Goal: Answer question/provide support

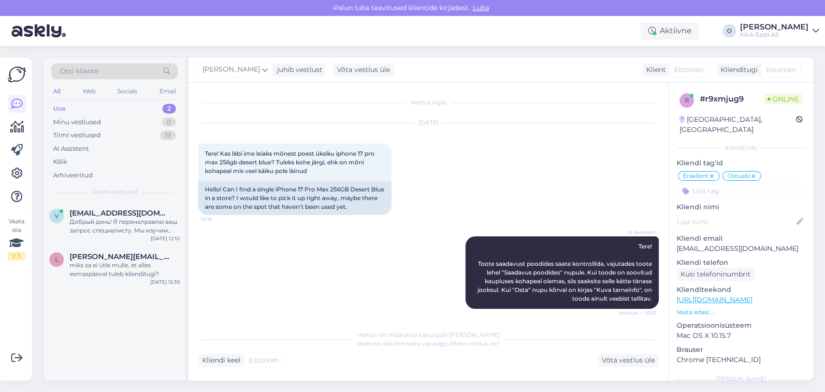
scroll to position [644, 0]
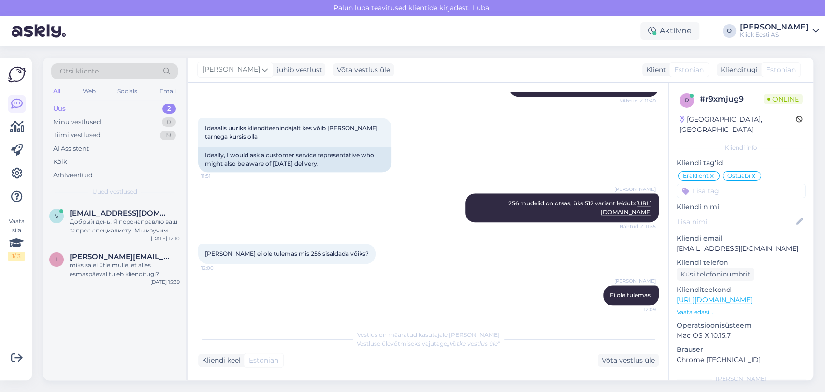
click at [99, 103] on div "Uus 2" at bounding box center [114, 109] width 127 height 14
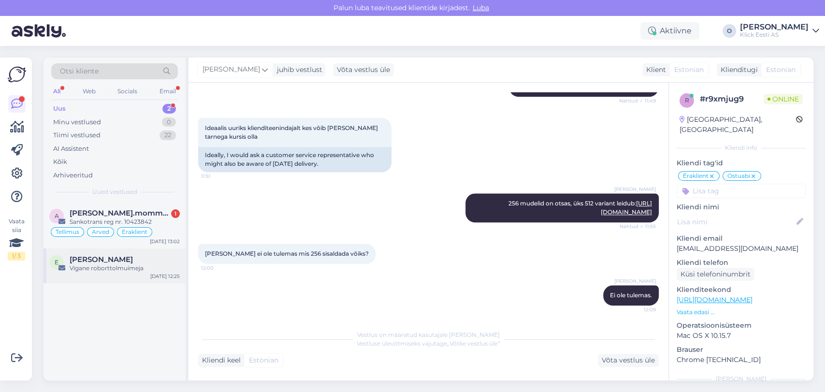
click at [93, 266] on div "Vigane roborttolmuimeja" at bounding box center [125, 268] width 110 height 9
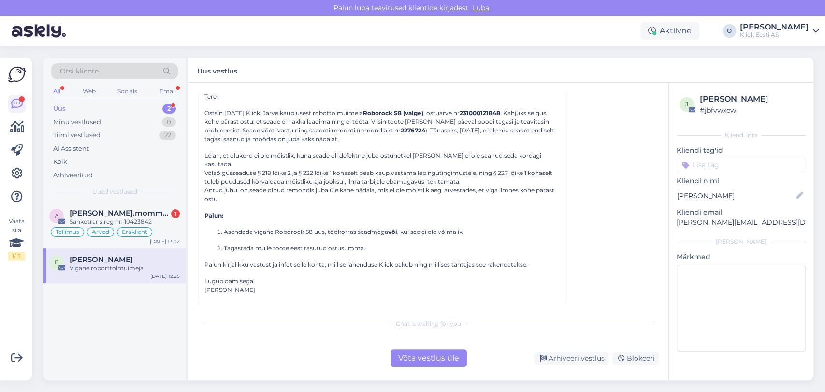
scroll to position [73, 0]
click at [116, 221] on div "Sankotrans reg nr. 10423842" at bounding box center [125, 222] width 110 height 9
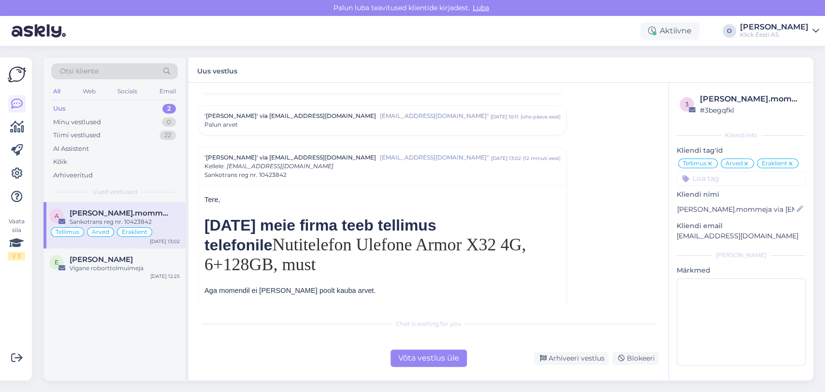
scroll to position [4912, 0]
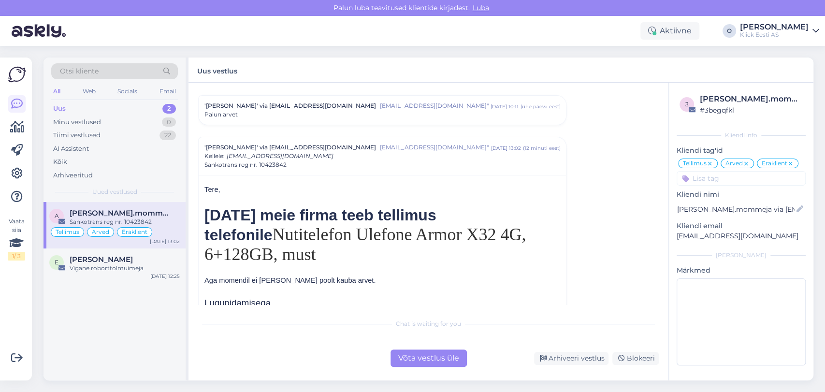
click at [220, 311] on span "[PERSON_NAME]" at bounding box center [241, 316] width 74 height 10
copy span "[PERSON_NAME]"
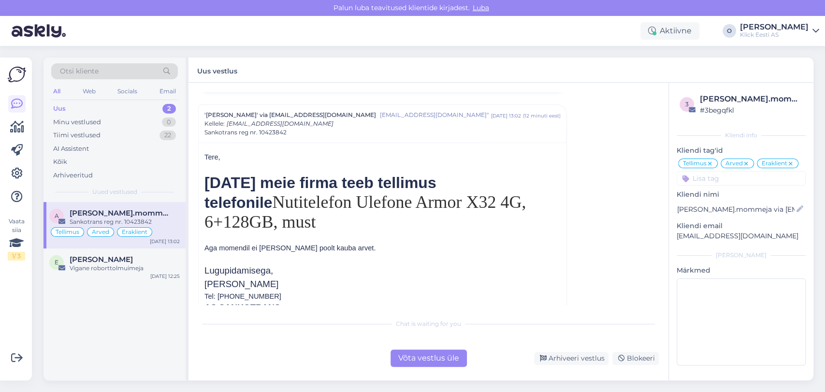
scroll to position [4948, 0]
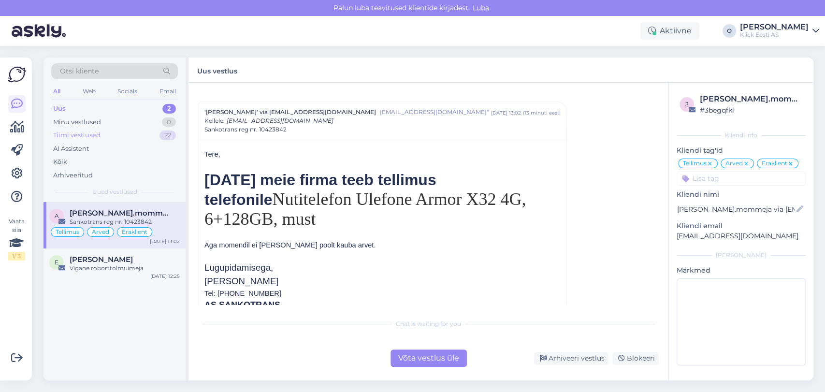
click at [106, 133] on div "Tiimi vestlused 22" at bounding box center [114, 136] width 127 height 14
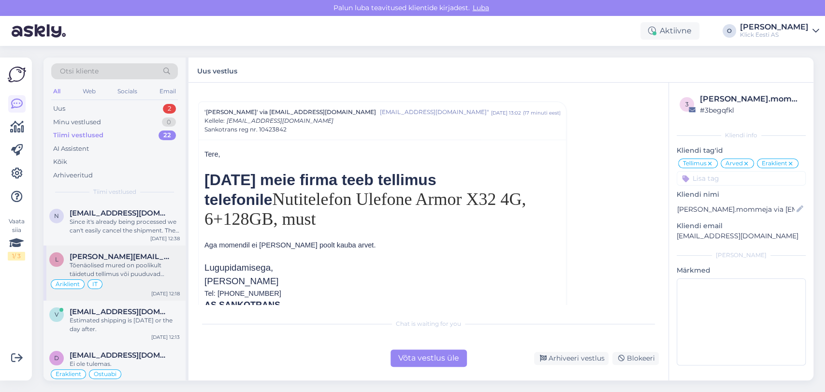
click at [101, 274] on div "Tõenäolised mured on poolikult täidetud tellimus või puuduvad õigused. Krediidi…" at bounding box center [125, 269] width 110 height 17
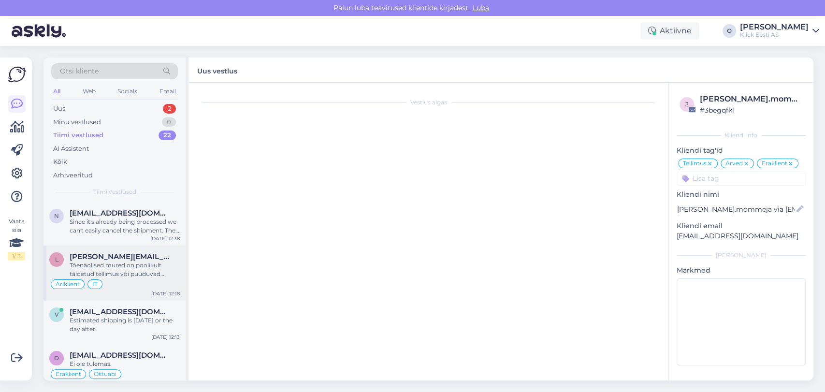
scroll to position [371, 0]
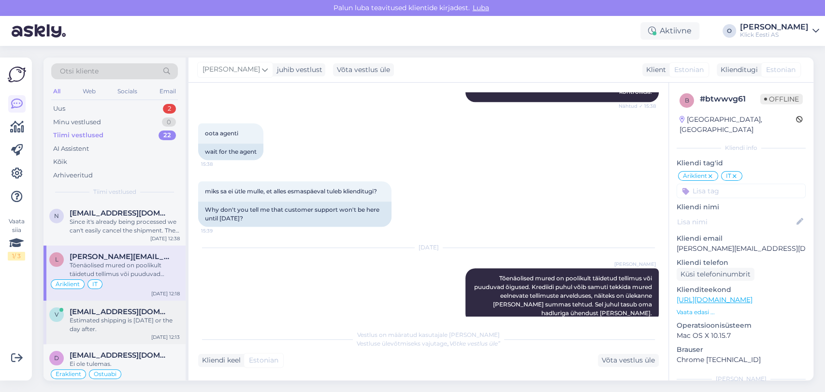
click at [96, 312] on span "[EMAIL_ADDRESS][DOMAIN_NAME]" at bounding box center [120, 311] width 101 height 9
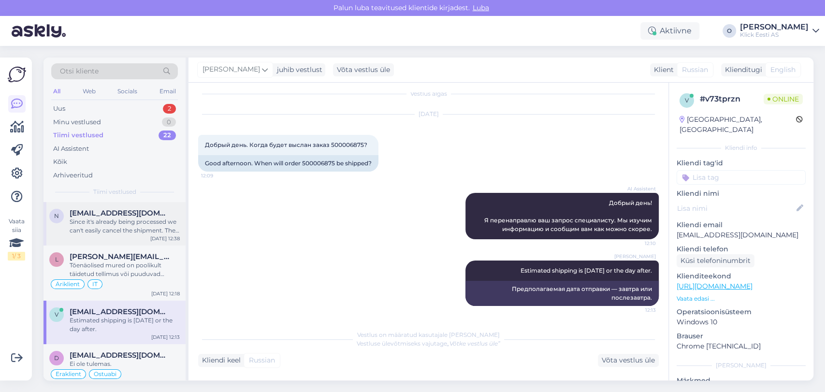
click at [139, 231] on div "Since it's already being processed we can't easily cancel the shipment. The par…" at bounding box center [125, 226] width 110 height 17
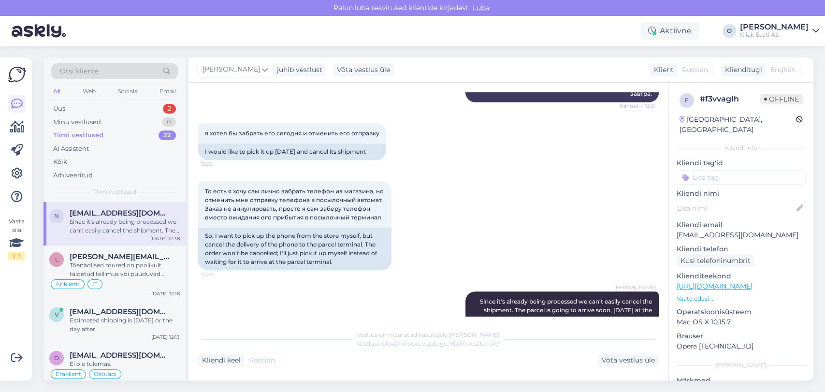
scroll to position [210, 0]
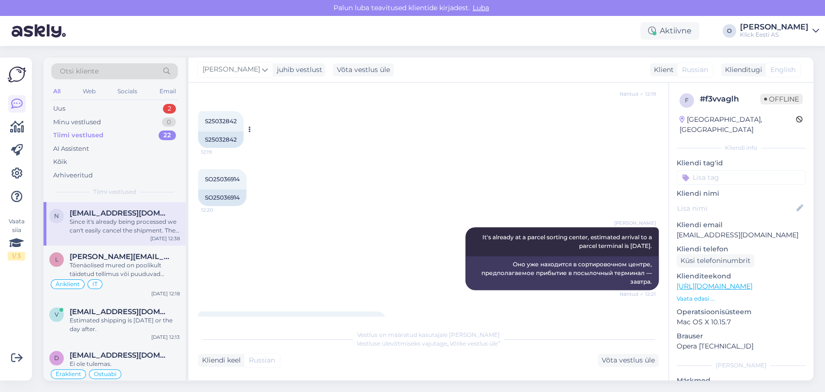
click at [217, 118] on span "S25032842" at bounding box center [221, 120] width 32 height 7
copy div "S25032842 12:19"
click at [110, 121] on div "Minu vestlused 0" at bounding box center [114, 123] width 127 height 14
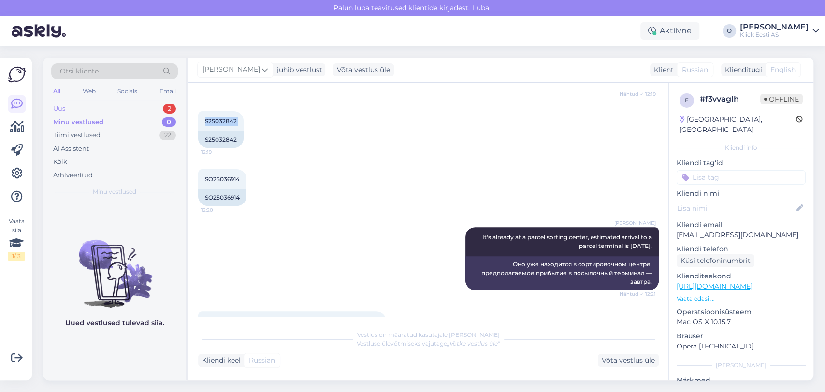
click at [104, 109] on div "Uus 2" at bounding box center [114, 109] width 127 height 14
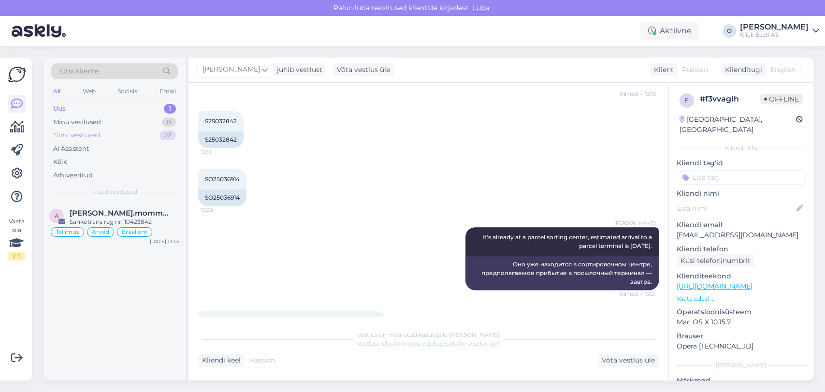
click at [114, 132] on div "Tiimi vestlused 22" at bounding box center [114, 136] width 127 height 14
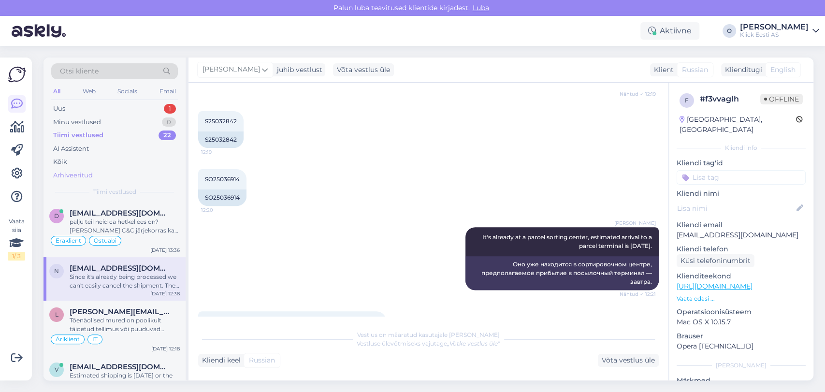
click at [75, 171] on div "Arhiveeritud" at bounding box center [73, 176] width 40 height 10
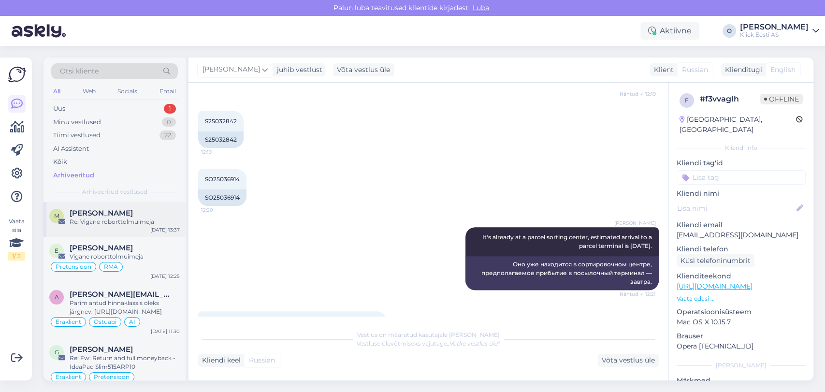
click at [89, 209] on span "[PERSON_NAME]" at bounding box center [101, 213] width 63 height 9
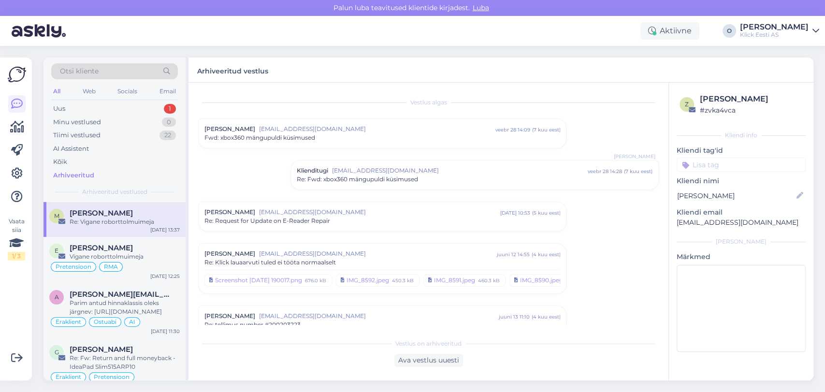
scroll to position [1156, 0]
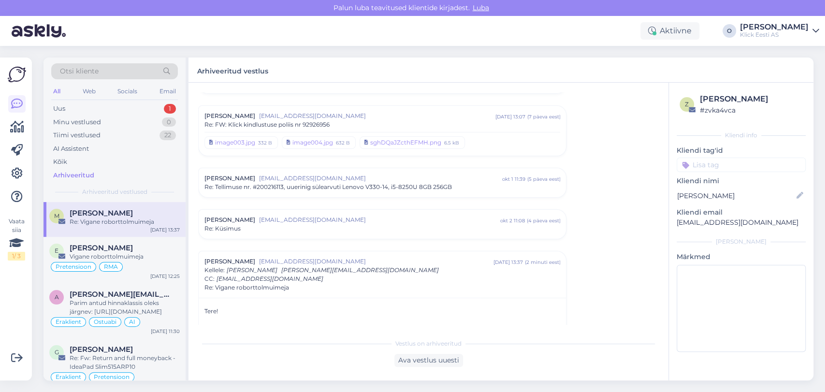
click at [667, 320] on div "Vestlus algas [PERSON_NAME] [EMAIL_ADDRESS][DOMAIN_NAME] [DATE] 14:09 ( 7 kuu e…" at bounding box center [432, 208] width 469 height 233
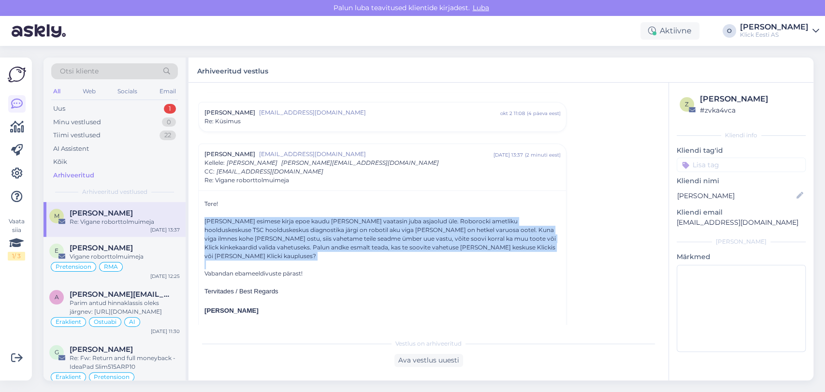
scroll to position [1264, 0]
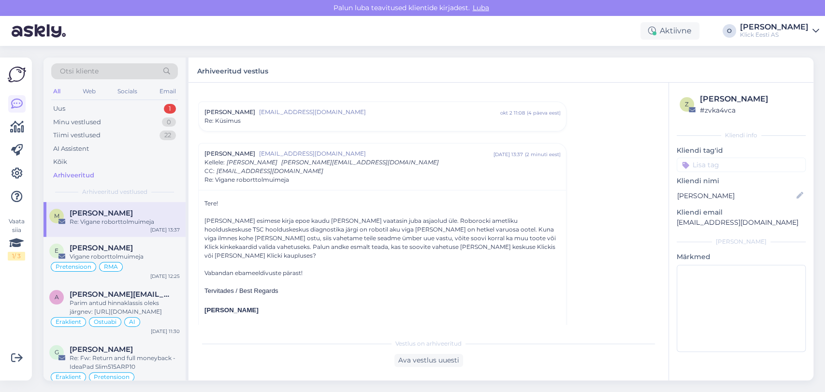
click at [493, 286] on div "Tervitades / Best Regards" at bounding box center [382, 291] width 356 height 10
click at [473, 286] on div "Tervitades / Best Regards" at bounding box center [382, 291] width 356 height 10
click at [134, 109] on div "Uus 2" at bounding box center [114, 109] width 127 height 14
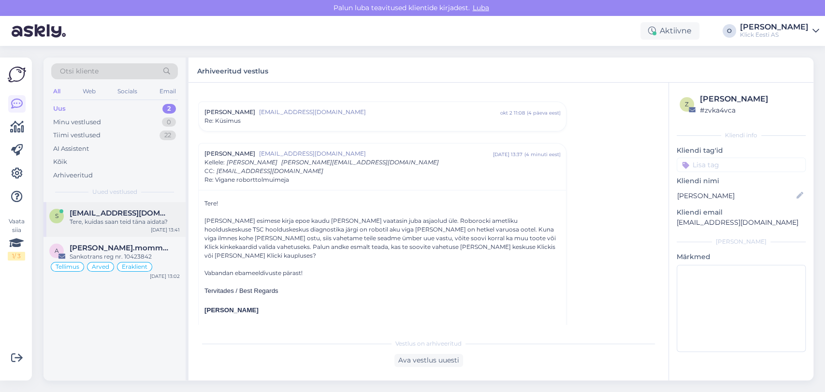
click at [111, 216] on span "[EMAIL_ADDRESS][DOMAIN_NAME]" at bounding box center [120, 213] width 101 height 9
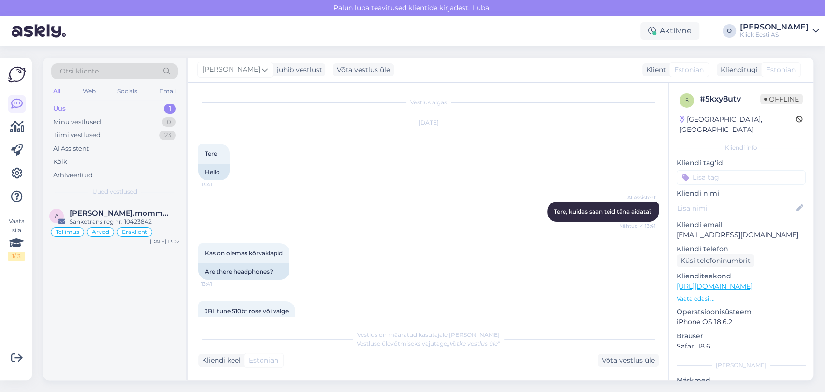
scroll to position [82, 0]
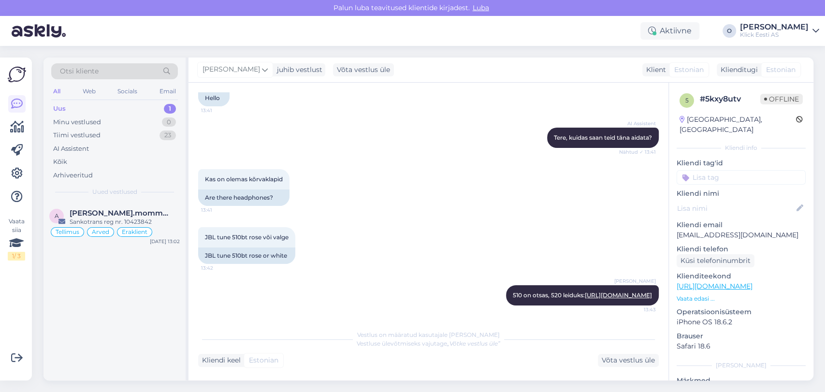
click at [142, 111] on div "Uus 1" at bounding box center [114, 109] width 127 height 14
click at [121, 214] on span "[PERSON_NAME].mommeja via [EMAIL_ADDRESS][DOMAIN_NAME]" at bounding box center [120, 213] width 101 height 9
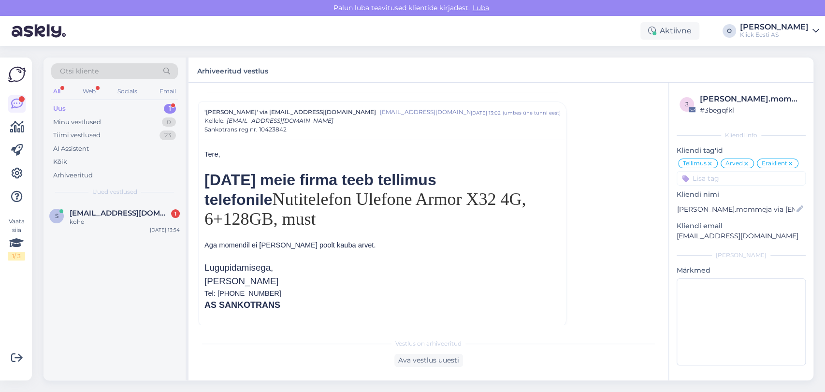
scroll to position [4927, 0]
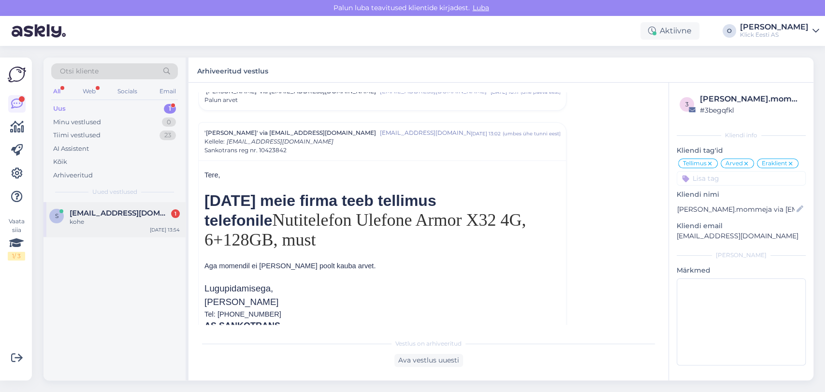
click at [114, 218] on div "kohe" at bounding box center [125, 222] width 110 height 9
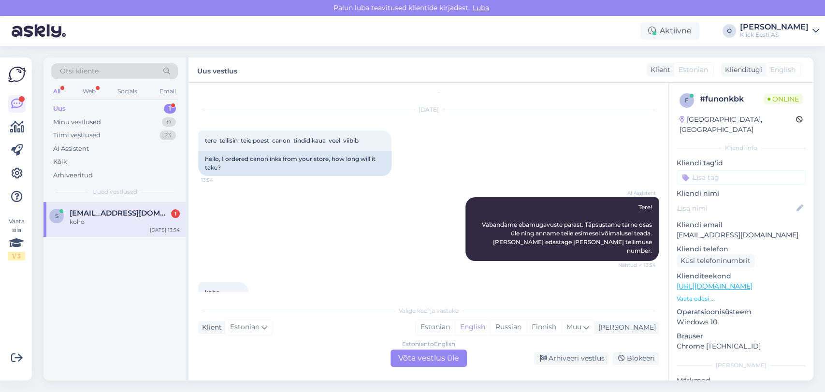
scroll to position [0, 0]
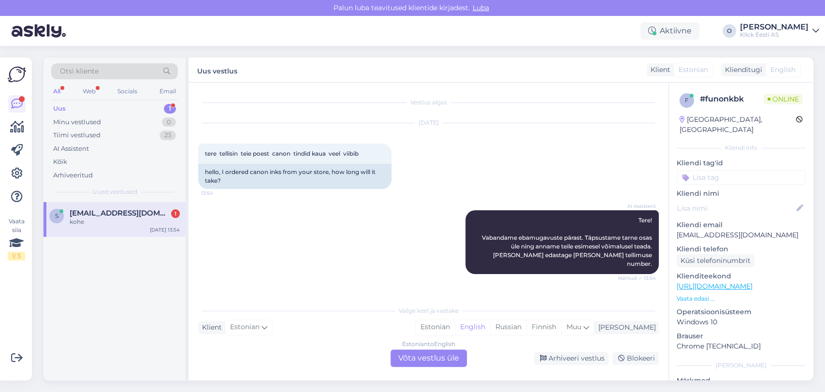
click at [727, 230] on p "[EMAIL_ADDRESS][DOMAIN_NAME]" at bounding box center [741, 235] width 129 height 10
copy p "[EMAIL_ADDRESS][DOMAIN_NAME]"
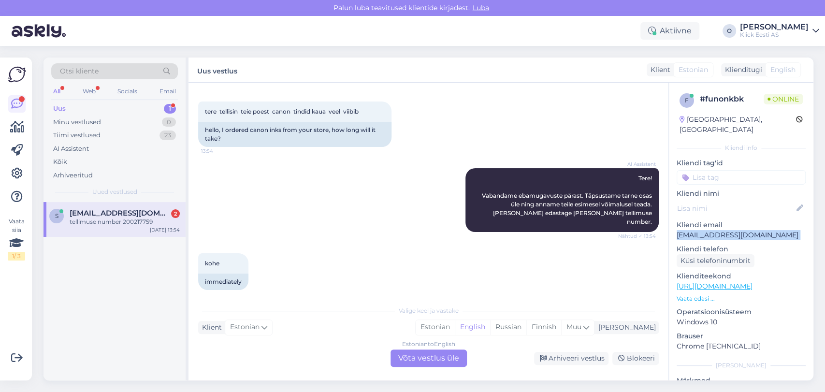
scroll to position [101, 0]
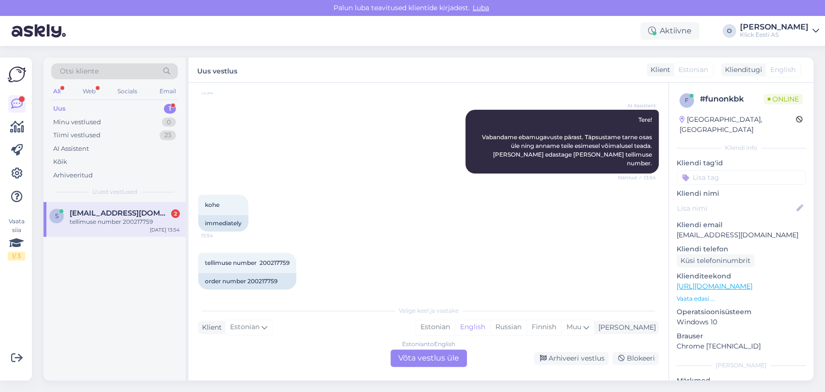
click at [320, 184] on div "kohe 13:54 immediately" at bounding box center [428, 213] width 461 height 58
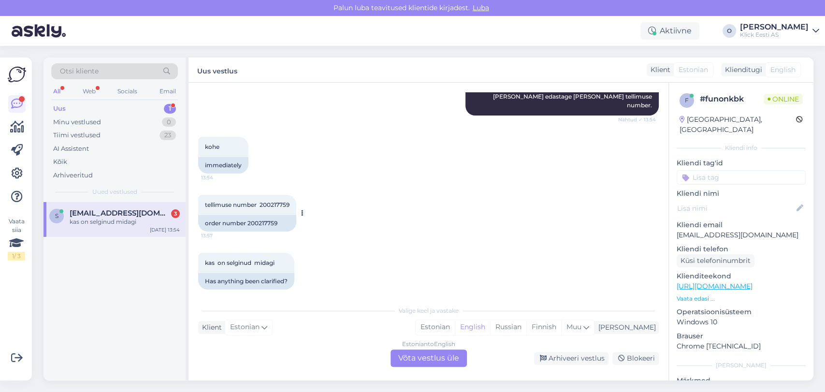
click at [260, 215] on div "order number 200217759" at bounding box center [247, 223] width 98 height 16
copy div "200217759"
click at [426, 361] on div "Estonian to English Võta vestlus üle" at bounding box center [429, 357] width 76 height 17
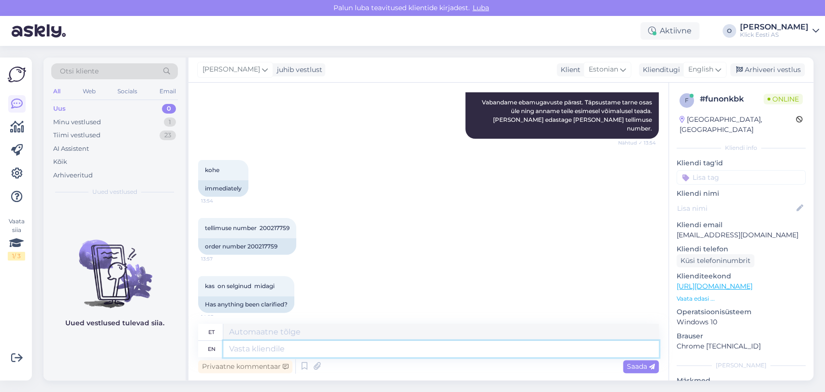
click at [309, 355] on textarea at bounding box center [441, 349] width 436 height 16
click at [657, 64] on div "Klienditugi English" at bounding box center [682, 69] width 87 height 13
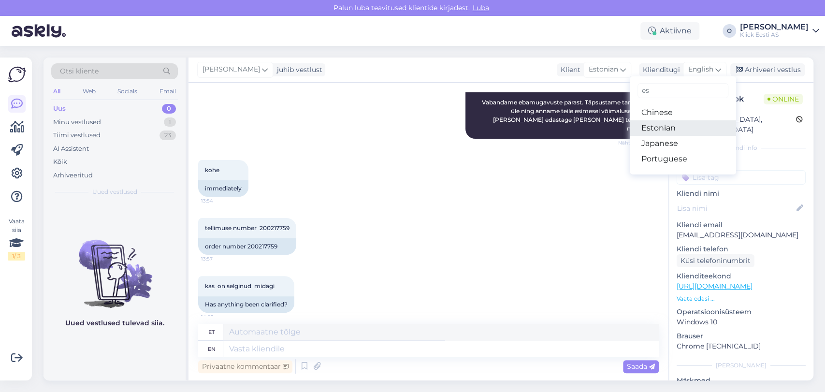
type input "es"
click at [657, 129] on link "Estonian" at bounding box center [683, 127] width 106 height 15
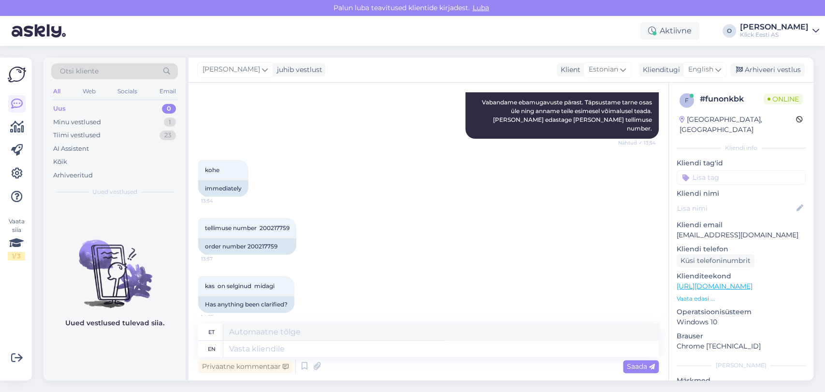
scroll to position [122, 0]
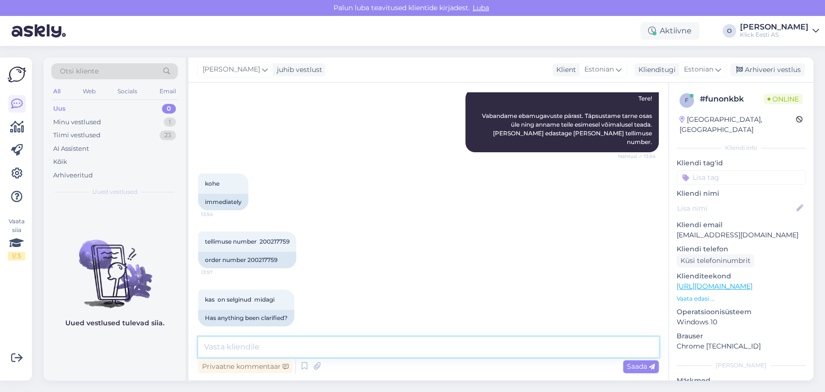
click at [284, 348] on textarea at bounding box center [428, 347] width 461 height 20
click at [253, 346] on textarea "Saatsime Teie meilile tellimuse osas info, et tellimuse tarne viibib" at bounding box center [428, 347] width 461 height 20
drag, startPoint x: 502, startPoint y: 348, endPoint x: 241, endPoint y: 351, distance: 260.6
click at [241, 351] on textarea "Saatsime Teile reedel, meilile tellimuse osas info, et tellimuse tarne viibib" at bounding box center [428, 347] width 461 height 20
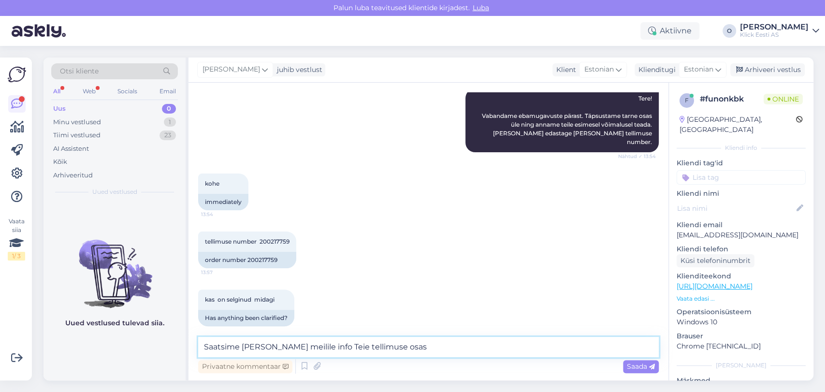
type textarea "Saatsime [PERSON_NAME] meilile info Teie tellimuse osas."
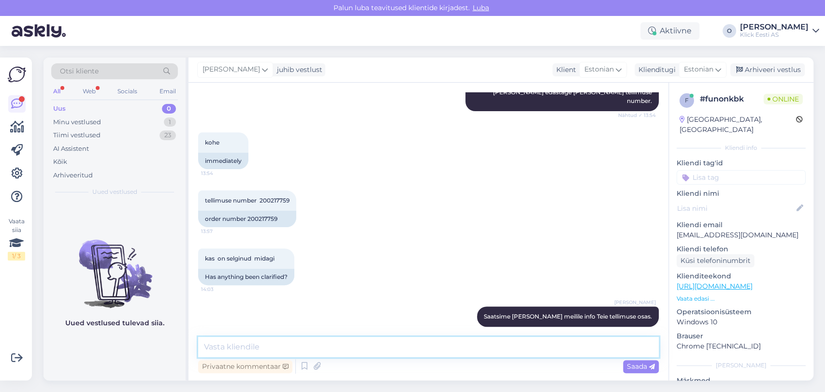
paste textarea "Nimelt tarnijal oli toode laost otsa saanud ja uus kogus peaks jõudma [PERSON_N…"
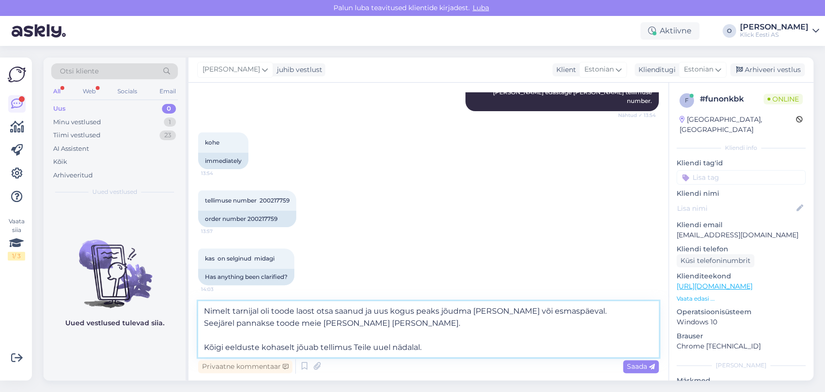
type textarea "Nimelt tarnijal oli toode laost otsa saanud ja uus kogus peaks jõudma [PERSON_N…"
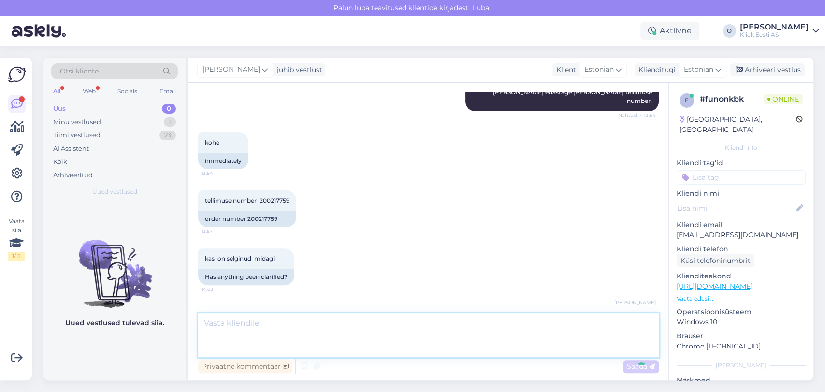
scroll to position [231, 0]
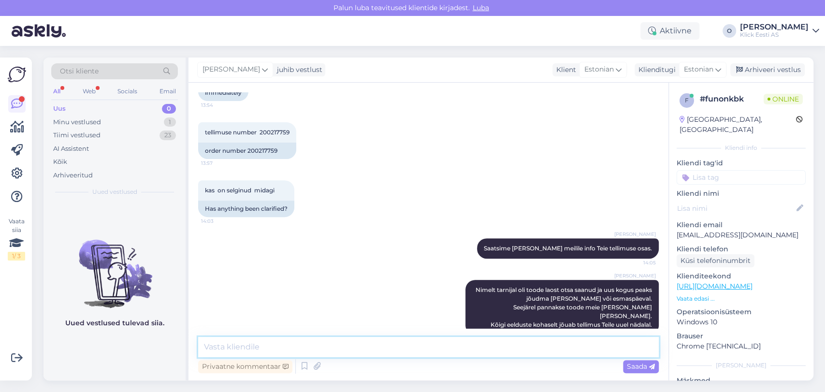
click at [443, 349] on textarea at bounding box center [428, 347] width 461 height 20
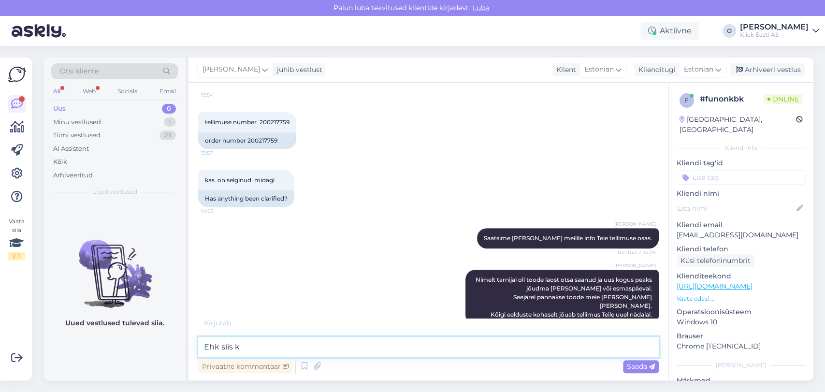
scroll to position [273, 0]
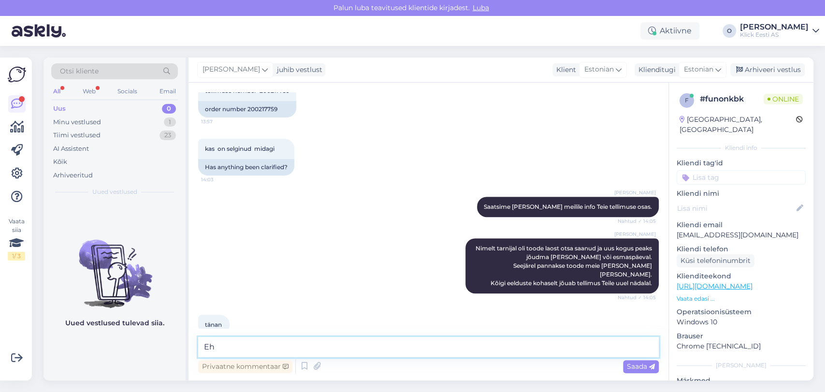
type textarea "E"
type textarea "Teie meilile tuleb teavitus, kui tellimus on meie poolt Teie [PERSON_NAME] [PER…"
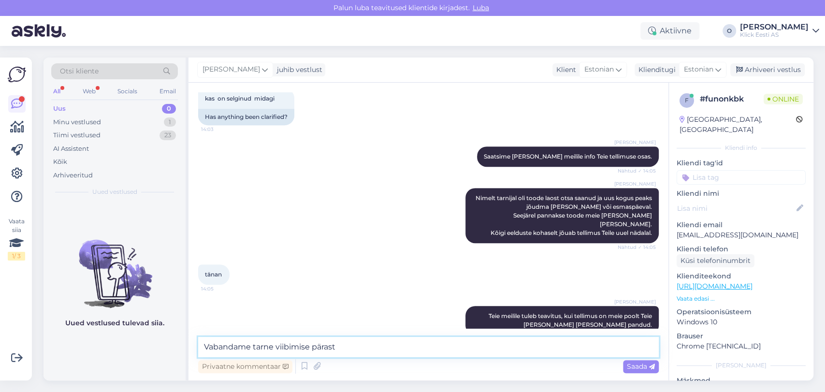
type textarea "Vabandame tarne viibimise pärast!"
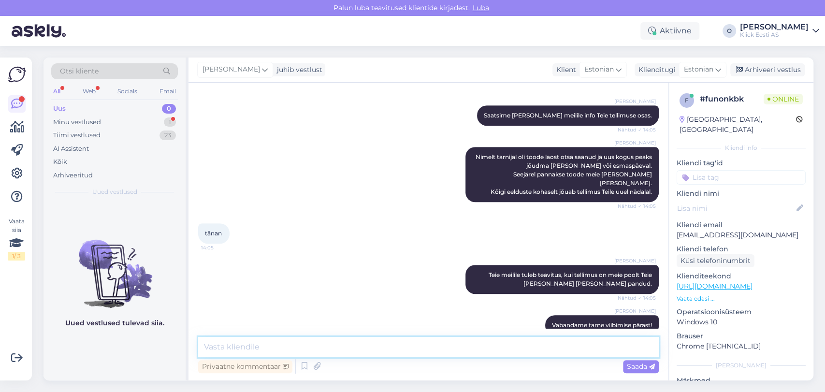
scroll to position [406, 0]
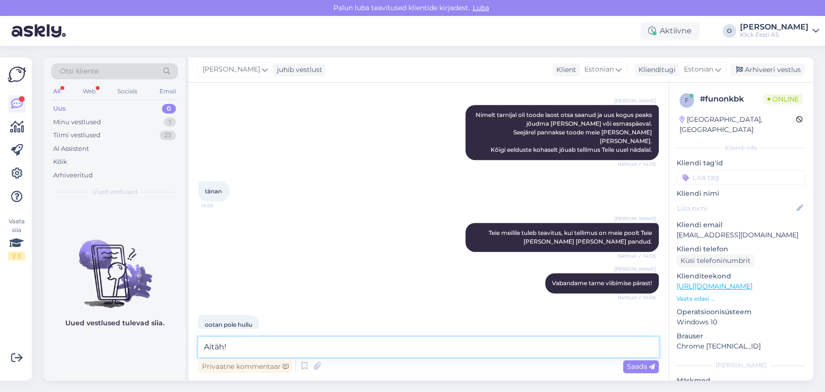
type textarea "Aitäh!"
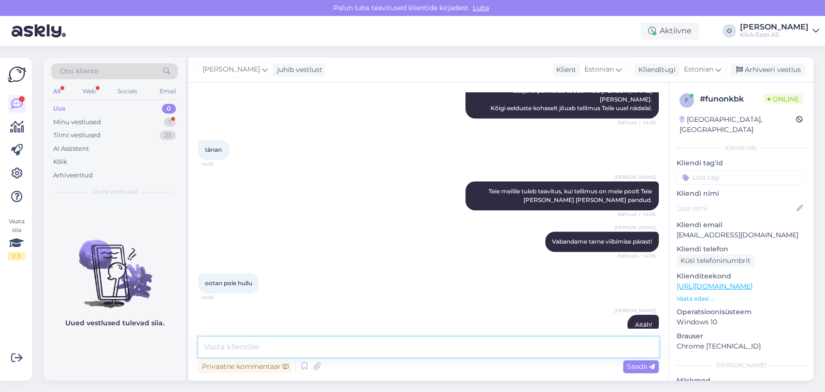
scroll to position [489, 0]
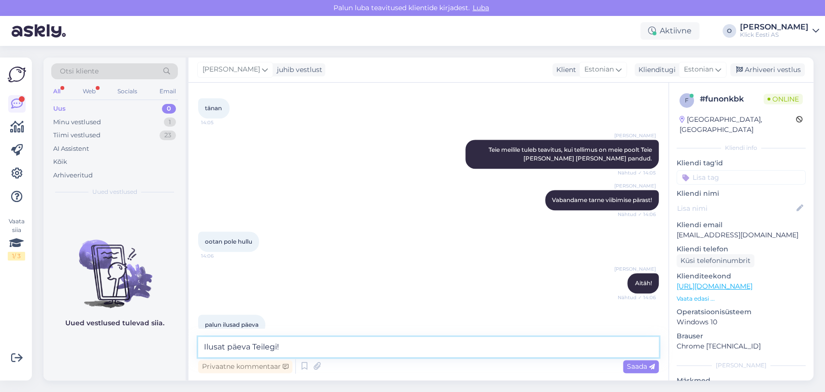
type textarea "Ilusat päeva Teilegi!"
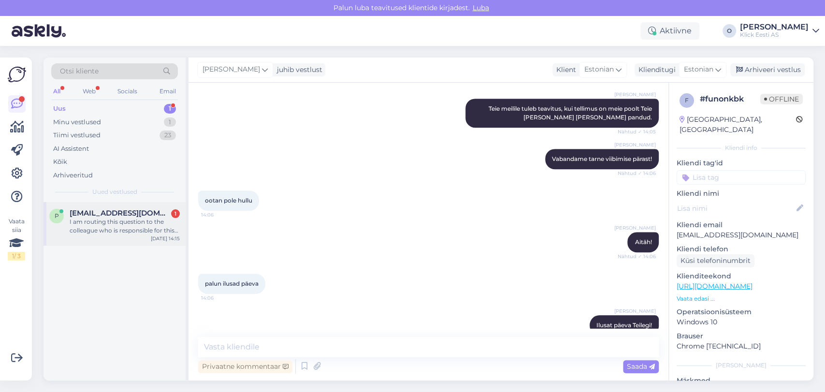
click at [120, 216] on span "[EMAIL_ADDRESS][DOMAIN_NAME]" at bounding box center [120, 213] width 101 height 9
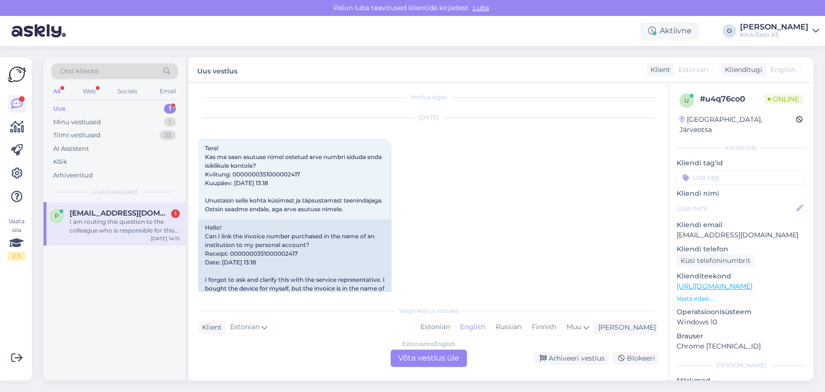
scroll to position [0, 0]
